Goal: Task Accomplishment & Management: Use online tool/utility

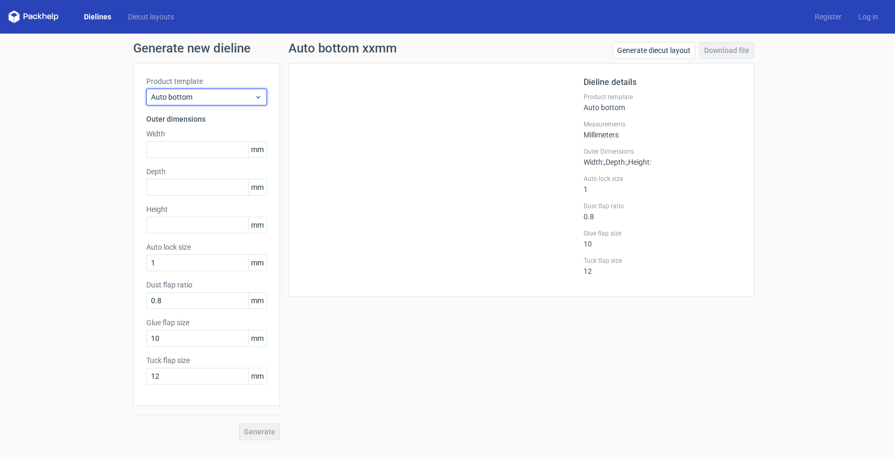
click at [180, 102] on div "Auto bottom" at bounding box center [206, 97] width 121 height 17
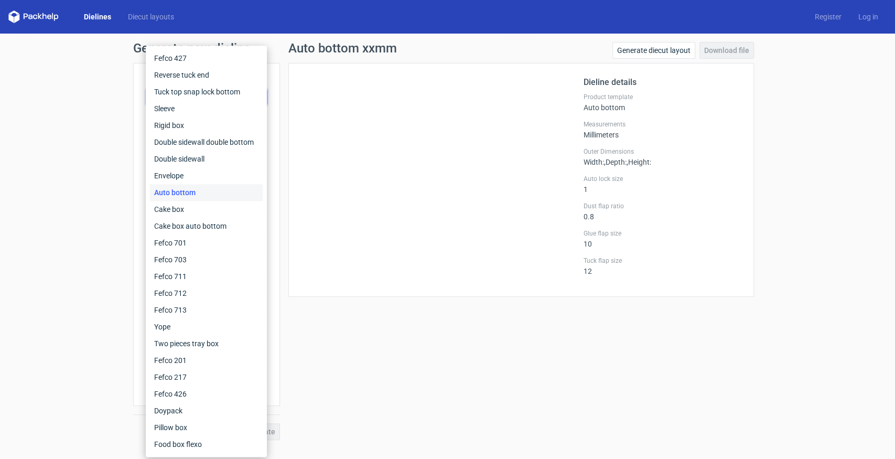
drag, startPoint x: 399, startPoint y: 379, endPoint x: 281, endPoint y: 213, distance: 203.5
click at [399, 376] on div "Auto bottom xxmm Generate diecut layout Download file Dieline details Product t…" at bounding box center [521, 241] width 483 height 398
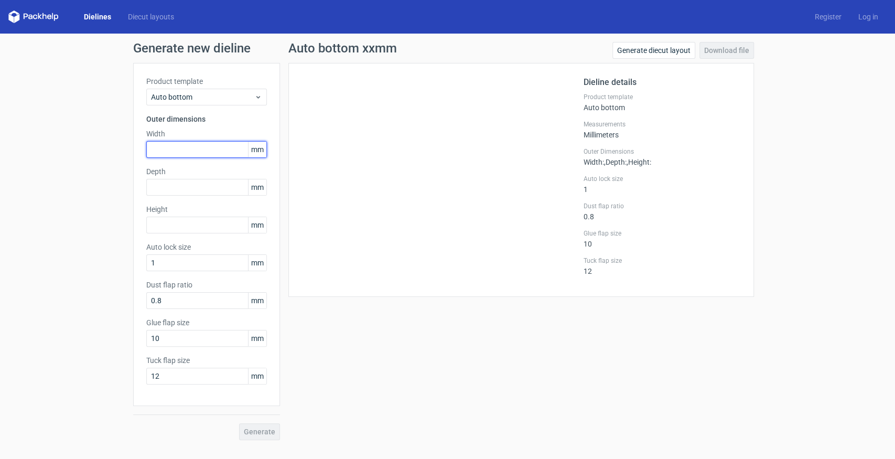
click at [189, 147] on input "text" at bounding box center [206, 149] width 121 height 17
type input "270"
type input "180"
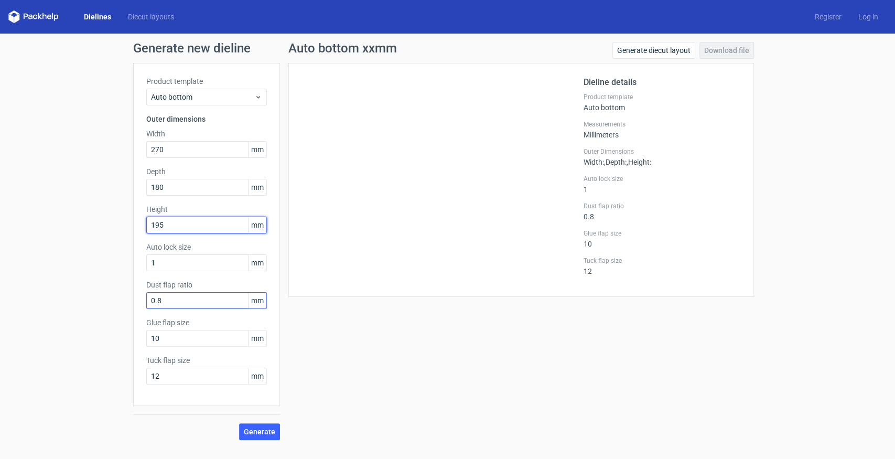
type input "195"
click at [189, 305] on input "0.8" at bounding box center [206, 300] width 121 height 17
drag, startPoint x: 189, startPoint y: 305, endPoint x: 117, endPoint y: 301, distance: 72.0
click at [117, 301] on div "Generate new dieline Product template Auto bottom Outer dimensions Width 270 mm…" at bounding box center [447, 241] width 895 height 415
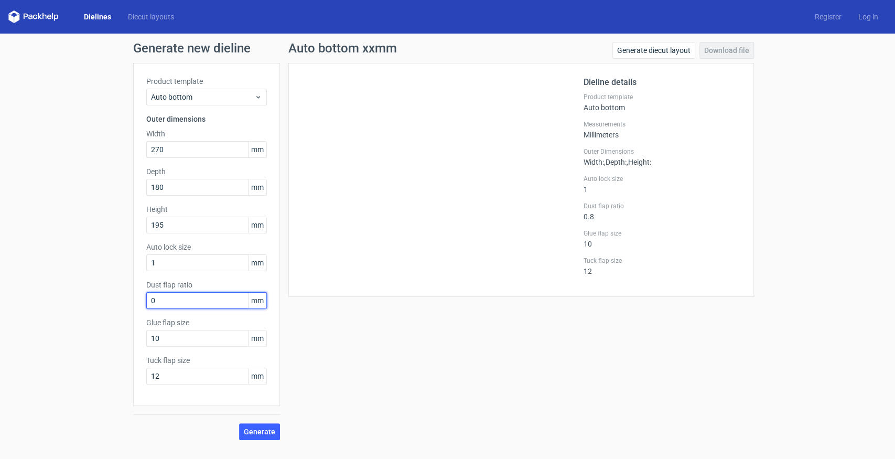
type input "0"
click at [371, 370] on div "Auto bottom xxmm Generate diecut layout Download file Dieline details Product t…" at bounding box center [521, 241] width 483 height 398
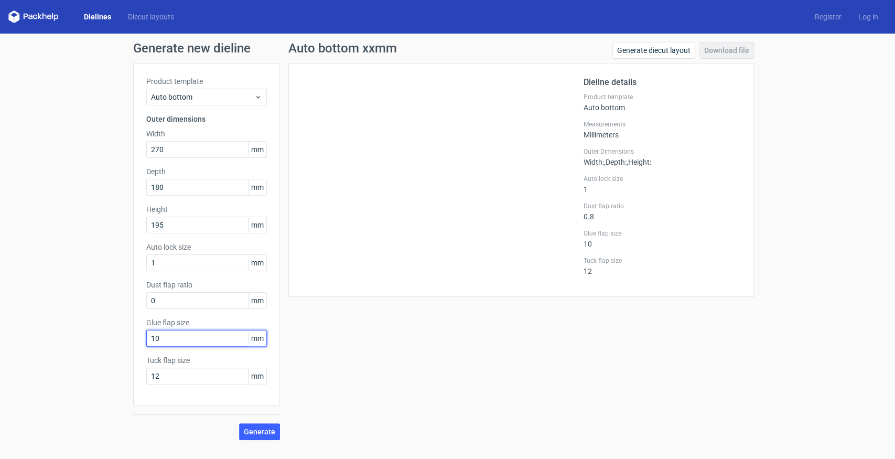
click at [176, 337] on input "10" at bounding box center [206, 338] width 121 height 17
drag, startPoint x: 176, startPoint y: 337, endPoint x: 130, endPoint y: 335, distance: 46.2
click at [132, 336] on div "Generate new dieline Product template Auto bottom Outer dimensions Width 270 mm…" at bounding box center [447, 241] width 895 height 415
type input "15"
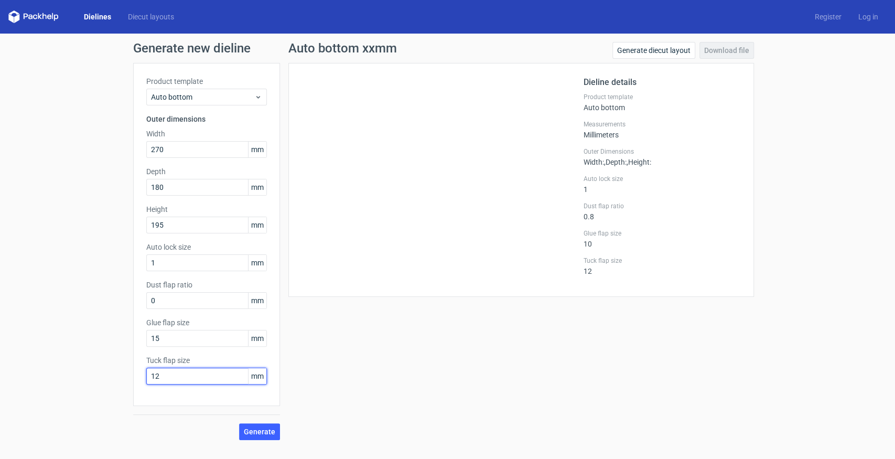
click at [206, 378] on input "12" at bounding box center [206, 376] width 121 height 17
type input "20"
click at [274, 435] on span "Generate" at bounding box center [259, 431] width 31 height 7
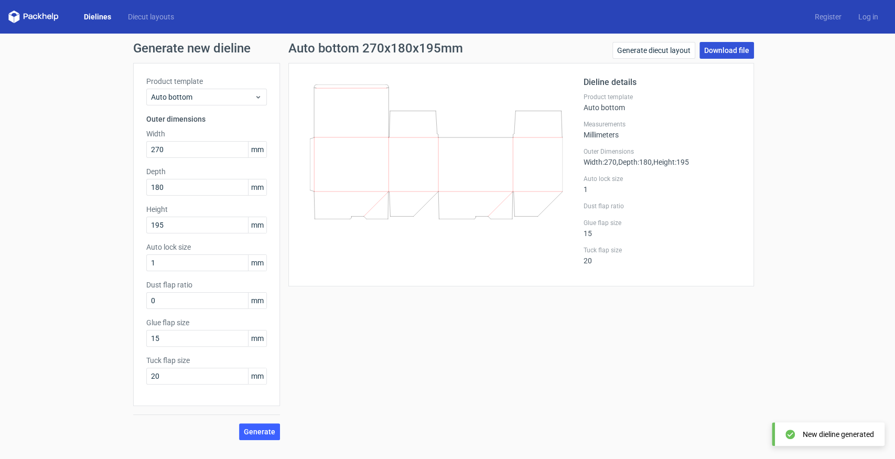
click at [713, 53] on link "Download file" at bounding box center [727, 50] width 55 height 17
